Goal: Information Seeking & Learning: Learn about a topic

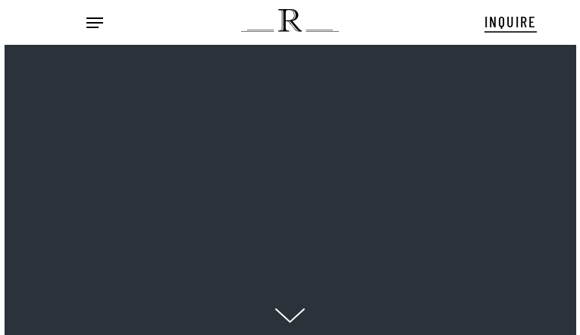
scroll to position [15, 18]
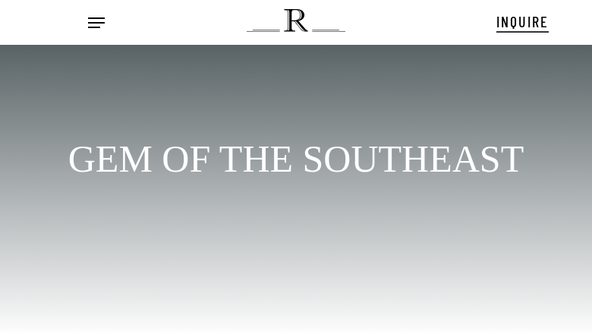
scroll to position [21, 0]
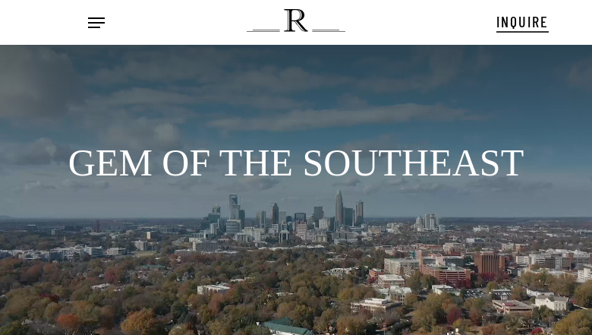
scroll to position [21, 0]
